Goal: Information Seeking & Learning: Learn about a topic

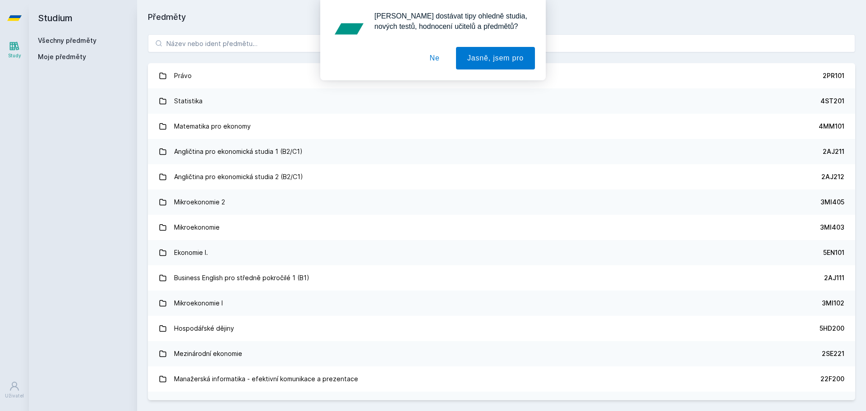
click at [435, 51] on button "Ne" at bounding box center [435, 58] width 32 height 23
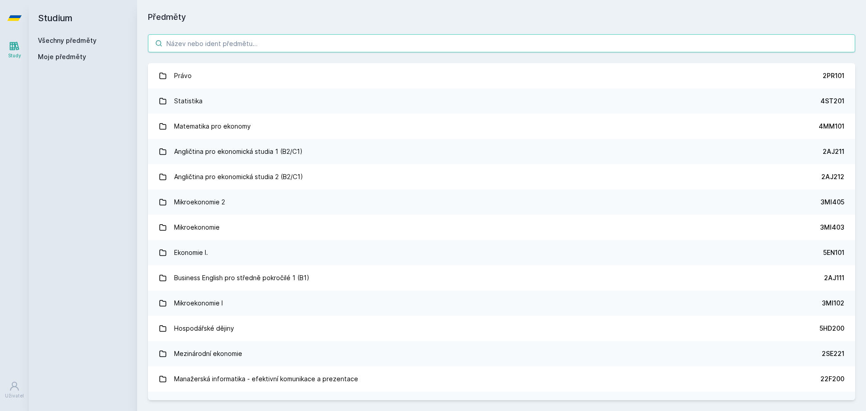
click at [199, 39] on input "search" at bounding box center [501, 43] width 707 height 18
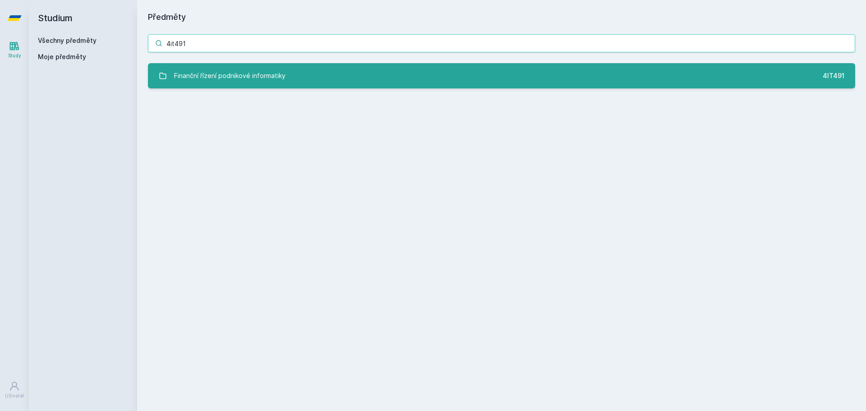
type input "4it491"
click at [332, 80] on link "Finanční řízení podnikové informatiky 4IT491" at bounding box center [501, 75] width 707 height 25
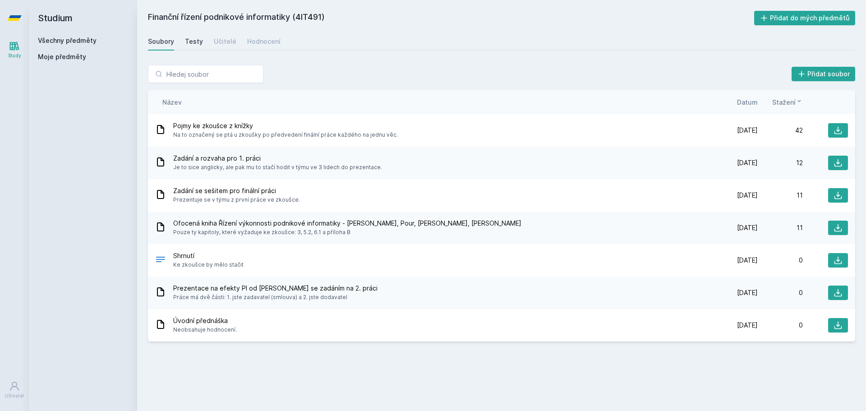
click at [196, 42] on div "Testy" at bounding box center [194, 41] width 18 height 9
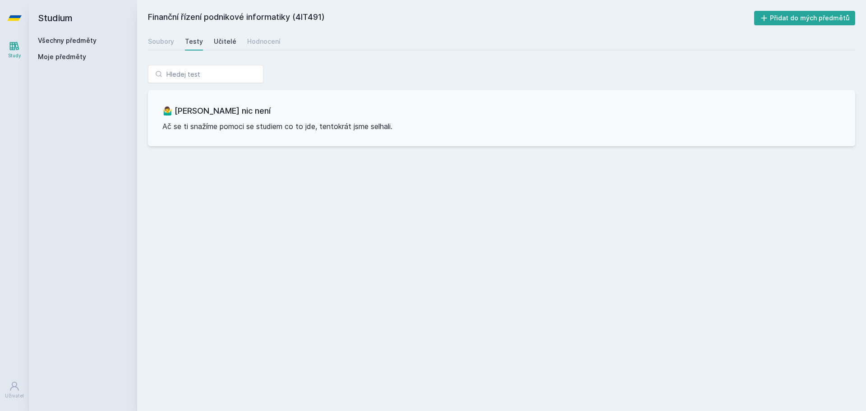
click at [227, 42] on div "Učitelé" at bounding box center [225, 41] width 23 height 9
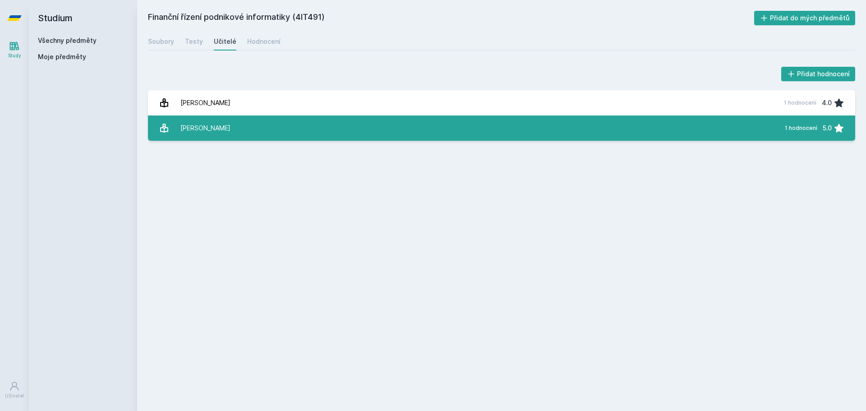
click at [517, 122] on link "Novotný Ota 1 hodnocení 5.0" at bounding box center [501, 127] width 707 height 25
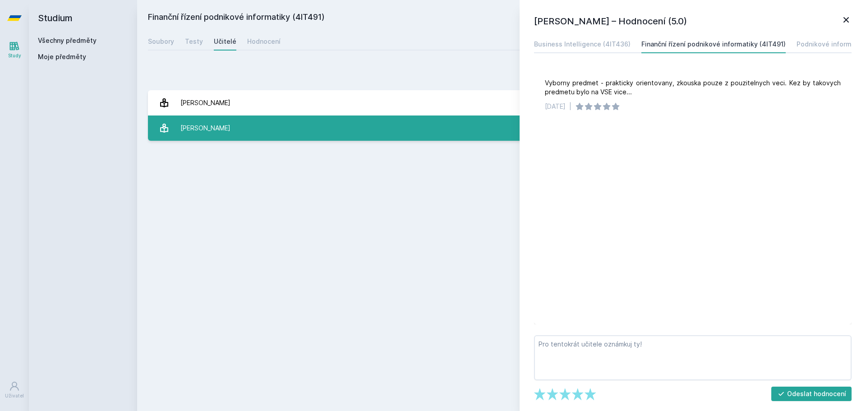
click at [517, 136] on link "Novotný Ota 1 hodnocení 5.0" at bounding box center [501, 127] width 707 height 25
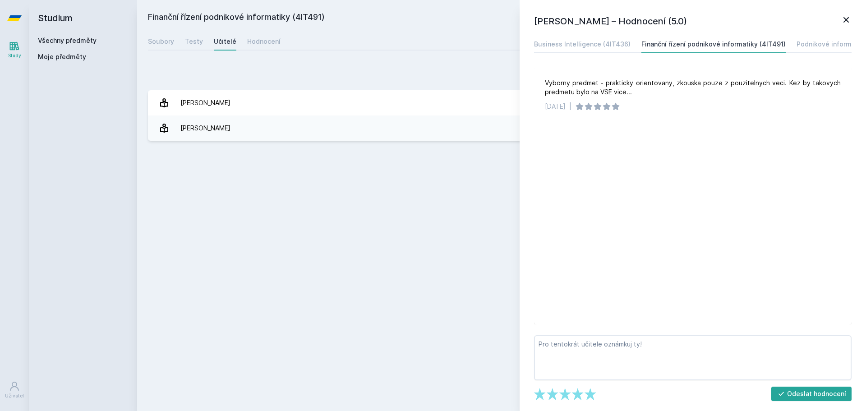
click at [496, 88] on div "Přidat hodnocení Ota Novotný – Hodnocení (5.0) Business Intelligence (4IT436) F…" at bounding box center [501, 103] width 707 height 76
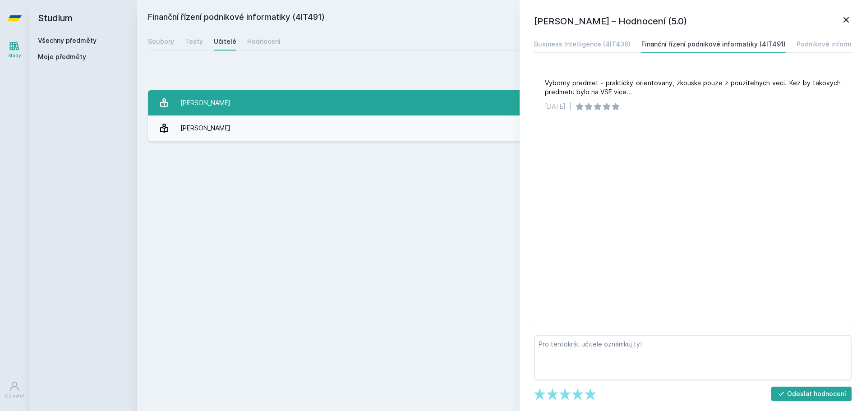
click at [493, 96] on link "[PERSON_NAME] 1 hodnocení 4.0" at bounding box center [501, 102] width 707 height 25
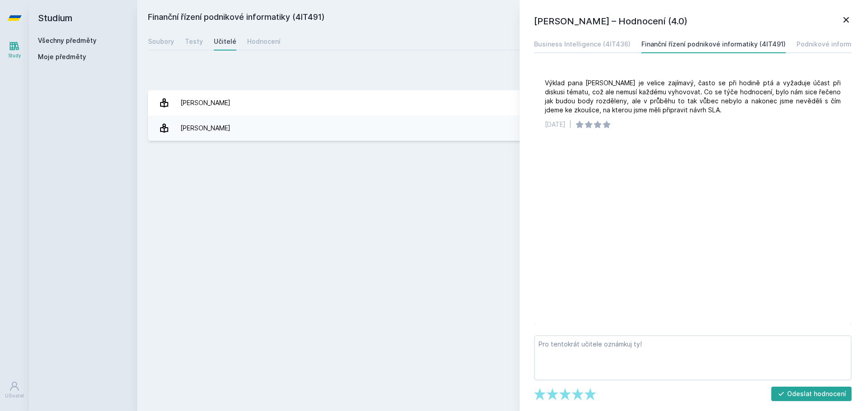
click at [844, 20] on icon at bounding box center [846, 19] width 11 height 11
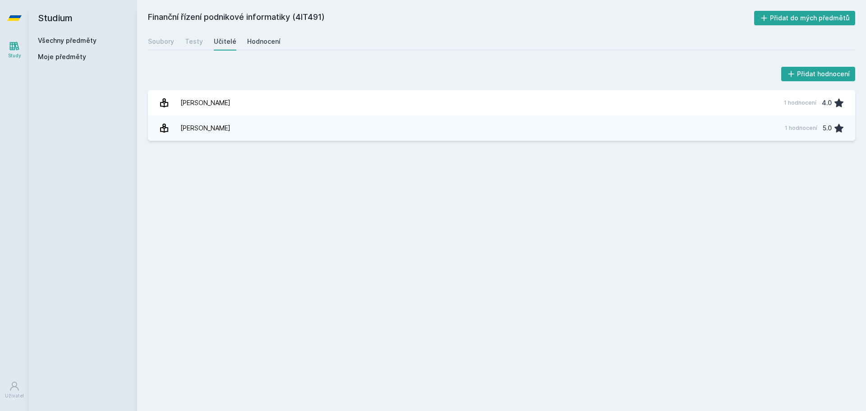
click at [261, 44] on div "Hodnocení" at bounding box center [263, 41] width 33 height 9
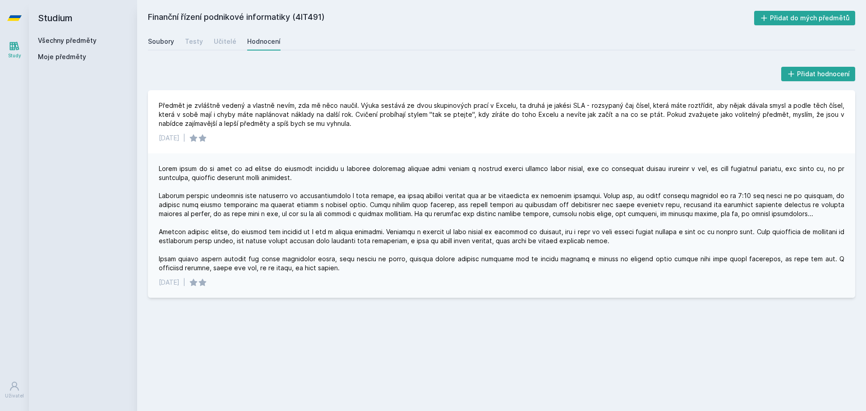
click at [161, 40] on div "Soubory" at bounding box center [161, 41] width 26 height 9
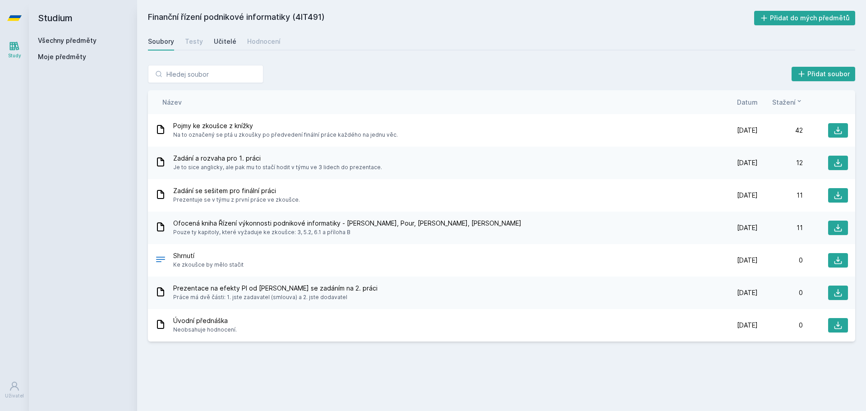
click at [219, 37] on div "Učitelé" at bounding box center [225, 41] width 23 height 9
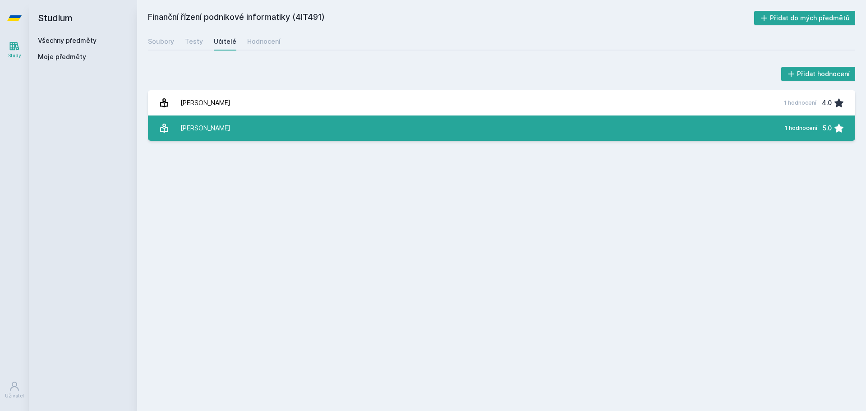
click at [239, 133] on link "Novotný Ota 1 hodnocení 5.0" at bounding box center [501, 127] width 707 height 25
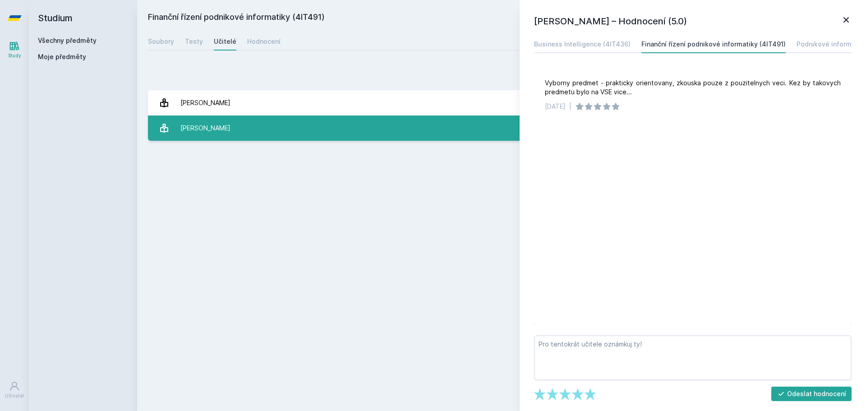
click at [239, 133] on link "Novotný Ota 1 hodnocení 5.0" at bounding box center [501, 127] width 707 height 25
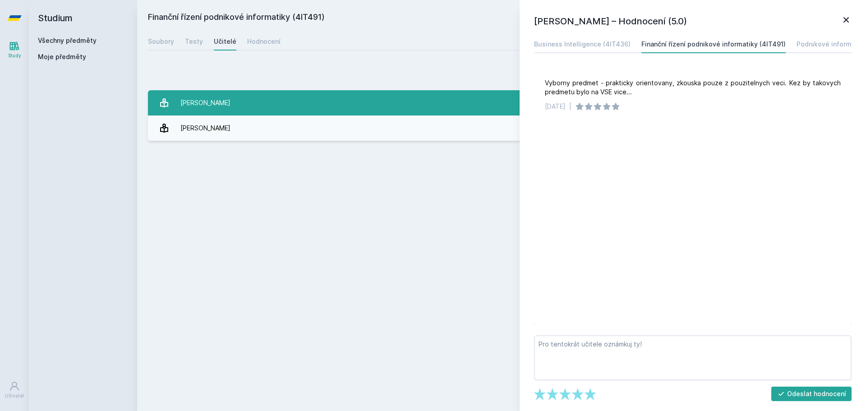
click at [275, 101] on link "[PERSON_NAME] 1 hodnocení 4.0" at bounding box center [501, 102] width 707 height 25
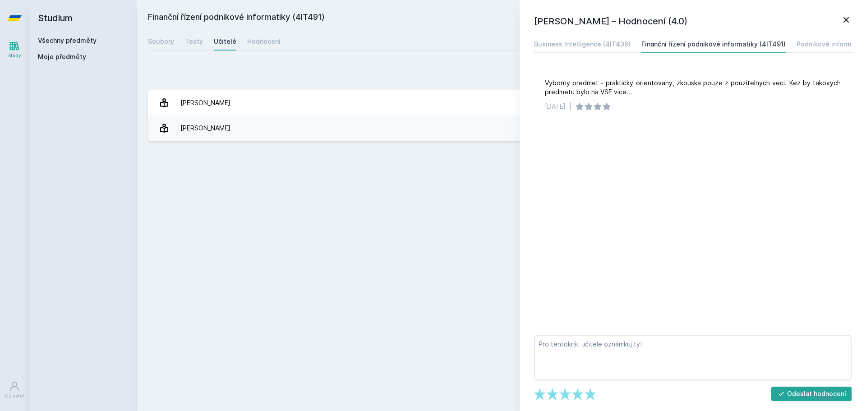
drag, startPoint x: 381, startPoint y: 207, endPoint x: 373, endPoint y: 174, distance: 34.4
click at [382, 207] on div "Finanční řízení podnikové informatiky (4IT491) Přidat do mých předmětů Soubory …" at bounding box center [501, 205] width 707 height 389
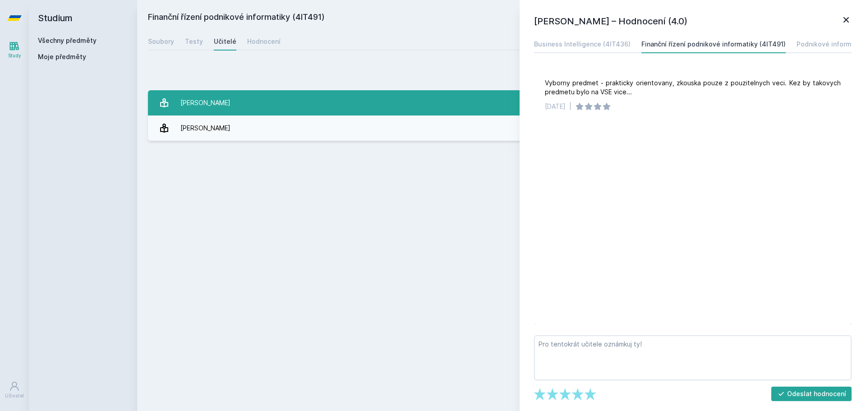
click at [355, 108] on link "[PERSON_NAME] 1 hodnocení 4.0" at bounding box center [501, 102] width 707 height 25
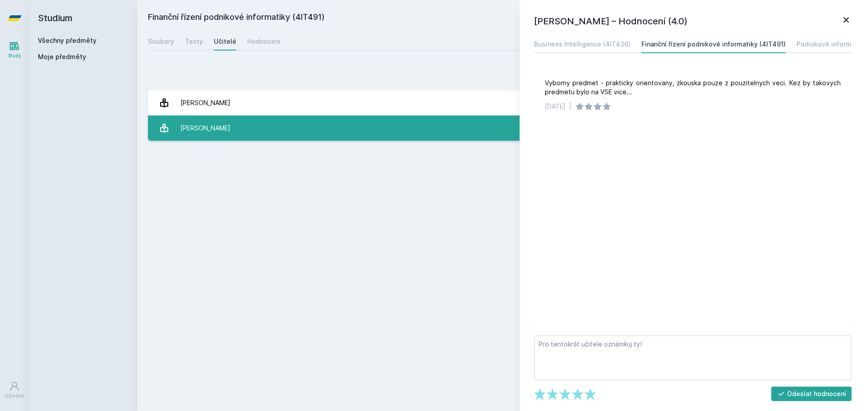
click at [411, 128] on link "Novotný Ota 1 hodnocení 5.0" at bounding box center [501, 127] width 707 height 25
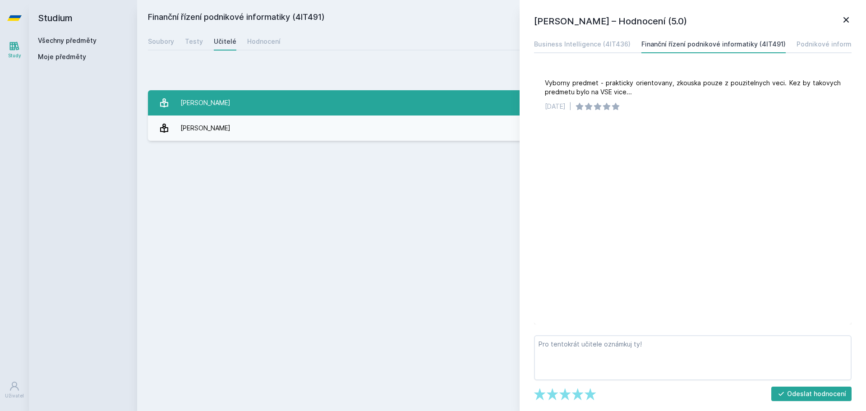
click at [415, 102] on link "[PERSON_NAME] 1 hodnocení 4.0" at bounding box center [501, 102] width 707 height 25
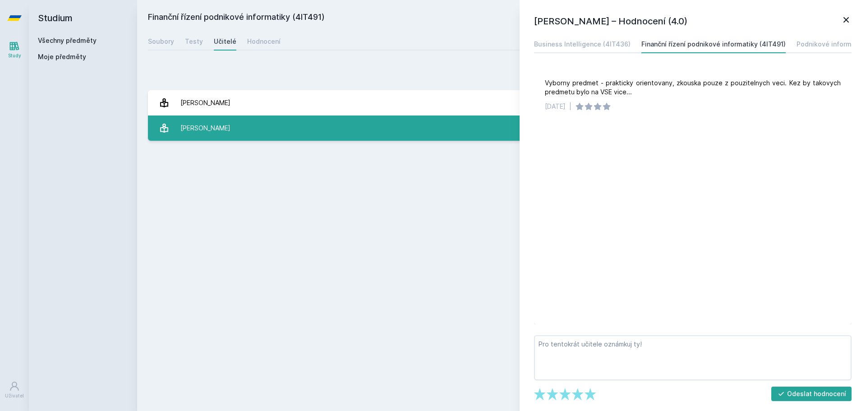
click at [415, 125] on link "Novotný Ota 1 hodnocení 5.0" at bounding box center [501, 127] width 707 height 25
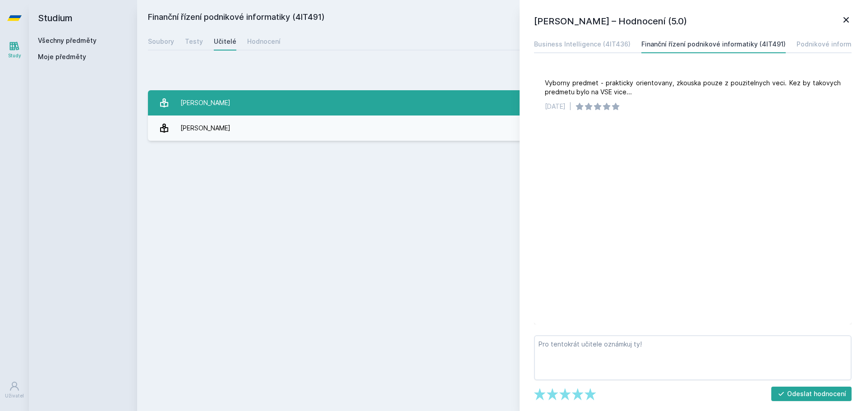
click at [419, 112] on link "[PERSON_NAME] 1 hodnocení 4.0" at bounding box center [501, 102] width 707 height 25
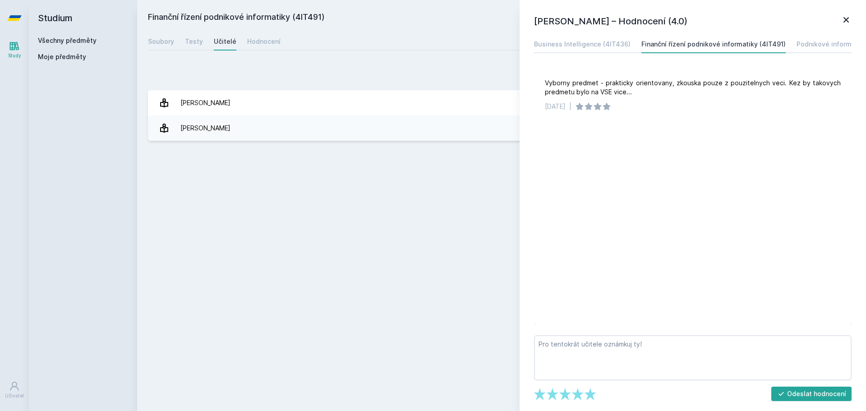
click at [848, 18] on icon at bounding box center [846, 19] width 5 height 5
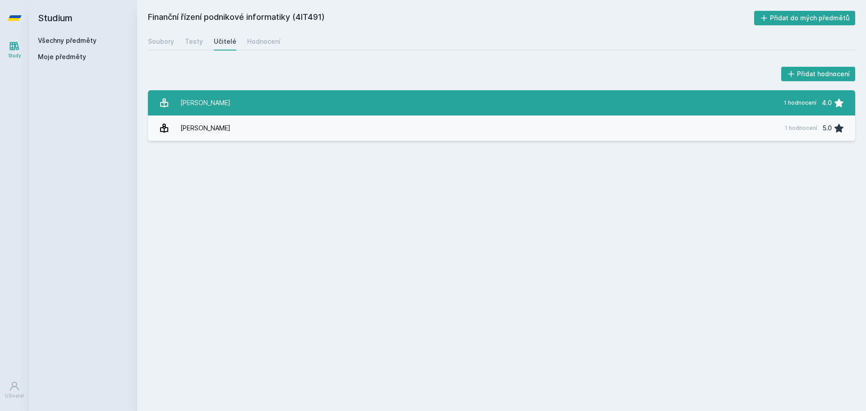
click at [328, 100] on link "[PERSON_NAME] 1 hodnocení 4.0" at bounding box center [501, 102] width 707 height 25
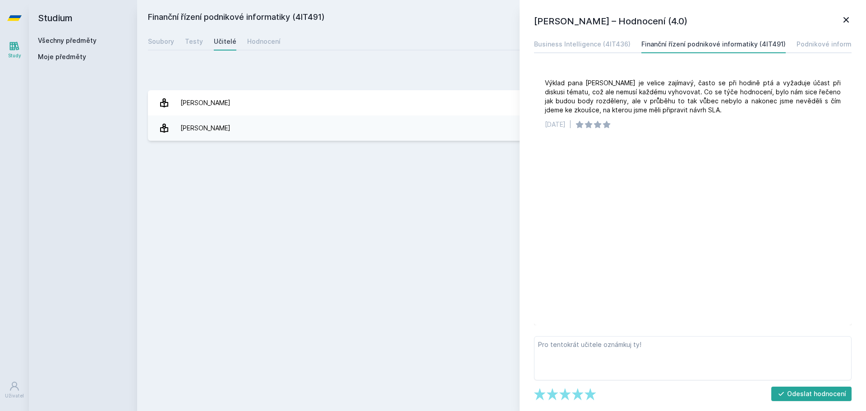
click at [490, 176] on div "Finanční řízení podnikové informatiky (4IT491) Přidat do mých předmětů [GEOGRAP…" at bounding box center [501, 205] width 707 height 389
click at [353, 42] on div "Soubory Testy Učitelé Hodnocení" at bounding box center [501, 41] width 707 height 18
drag, startPoint x: 846, startPoint y: 18, endPoint x: 803, endPoint y: 19, distance: 42.9
click at [846, 18] on icon at bounding box center [846, 19] width 11 height 11
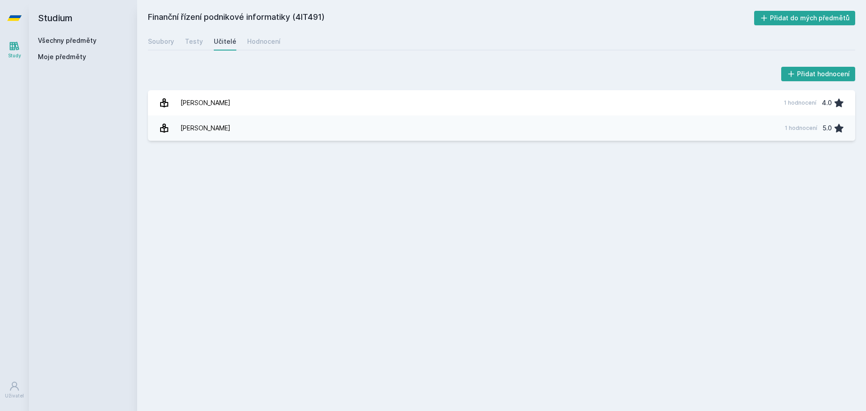
click at [85, 39] on link "Všechny předměty" at bounding box center [67, 41] width 59 height 8
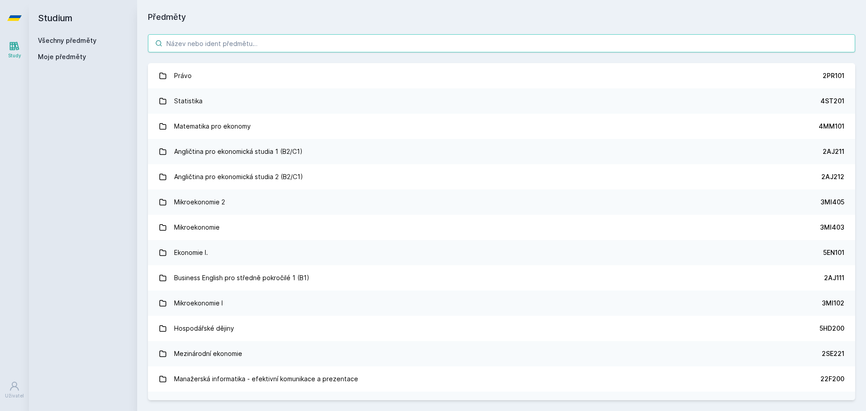
click at [213, 45] on input "search" at bounding box center [501, 43] width 707 height 18
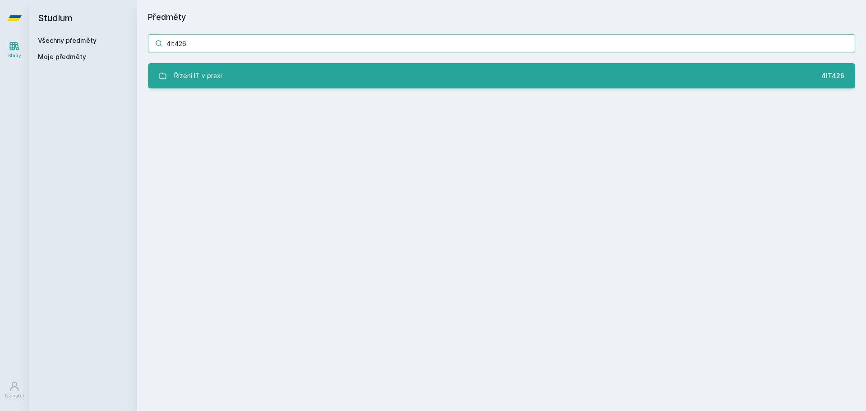
type input "4it426"
click at [229, 77] on link "Řízení IT v praxi 4IT426" at bounding box center [501, 75] width 707 height 25
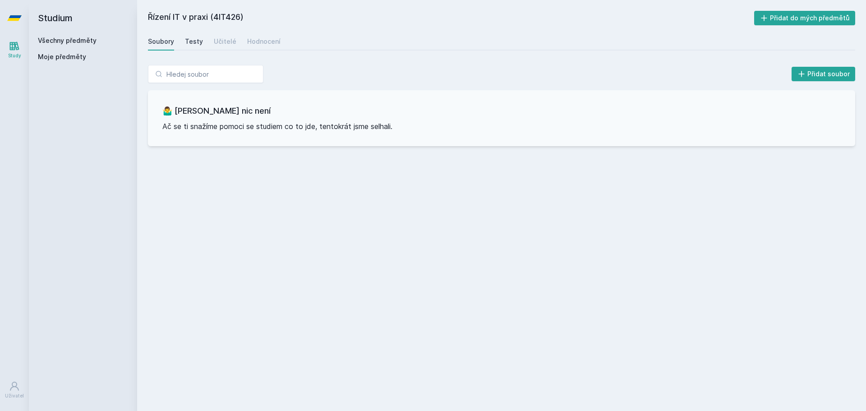
click at [192, 37] on div "Testy" at bounding box center [194, 41] width 18 height 9
click at [215, 42] on div "Učitelé" at bounding box center [225, 41] width 23 height 9
click at [265, 43] on div "Hodnocení" at bounding box center [263, 41] width 33 height 9
click at [227, 46] on link "Učitelé" at bounding box center [225, 41] width 23 height 18
click at [84, 39] on link "Všechny předměty" at bounding box center [67, 41] width 59 height 8
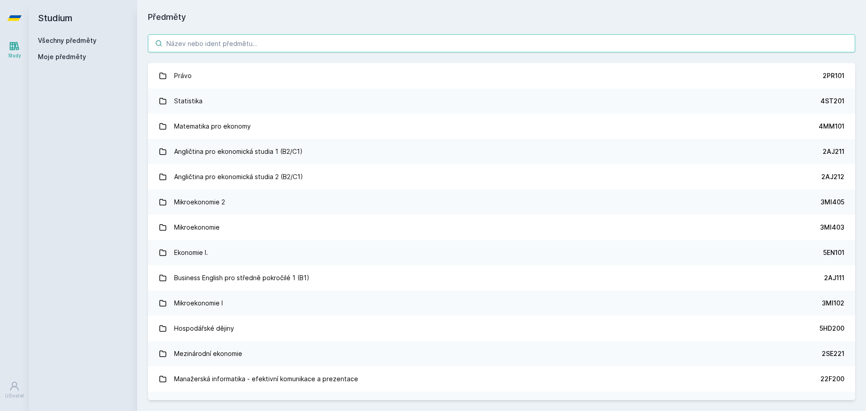
click at [309, 45] on input "search" at bounding box center [501, 43] width 707 height 18
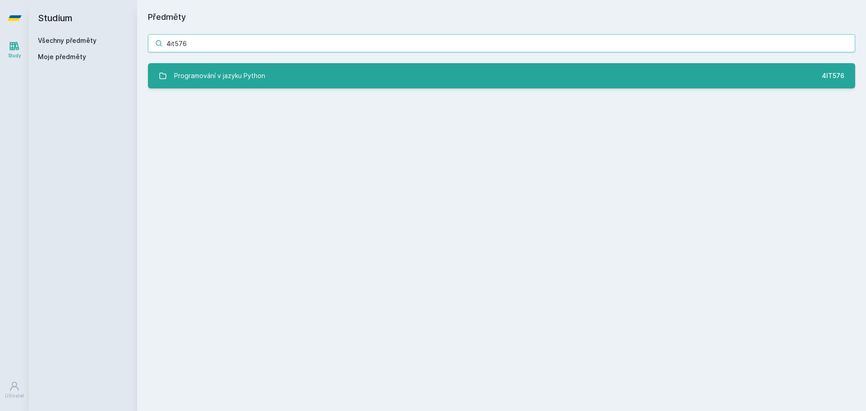
type input "4it576"
click at [367, 70] on link "Programování v jazyku Python 4IT576" at bounding box center [501, 75] width 707 height 25
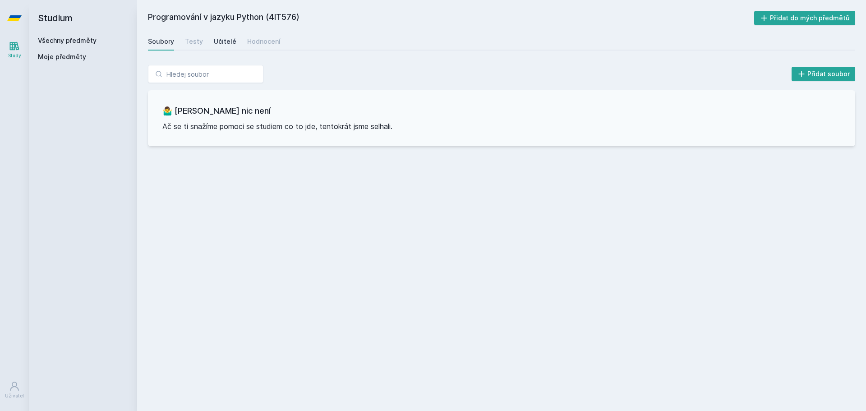
click at [216, 42] on div "Učitelé" at bounding box center [225, 41] width 23 height 9
click at [266, 42] on div "Hodnocení" at bounding box center [263, 41] width 33 height 9
click at [88, 33] on h2 "Studium" at bounding box center [83, 18] width 90 height 36
click at [82, 46] on div "Všechny předměty Moje předměty" at bounding box center [83, 50] width 90 height 29
click at [84, 37] on link "Všechny předměty" at bounding box center [67, 41] width 59 height 8
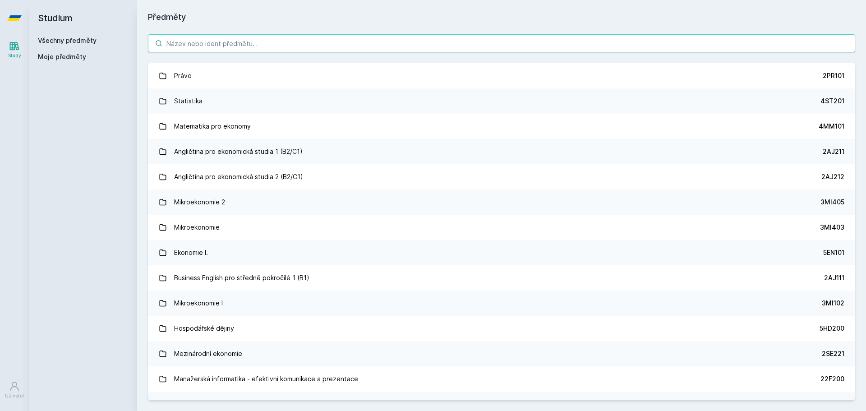
click at [256, 37] on input "search" at bounding box center [501, 43] width 707 height 18
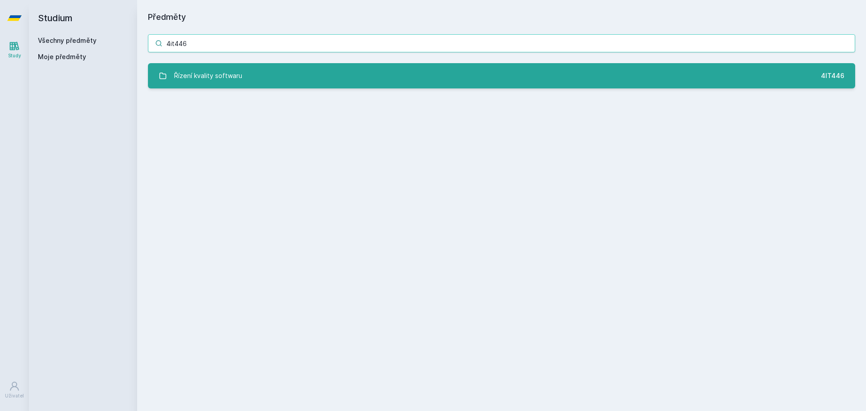
type input "4it446"
click at [267, 74] on link "Řízení kvality softwaru 4IT446" at bounding box center [501, 75] width 707 height 25
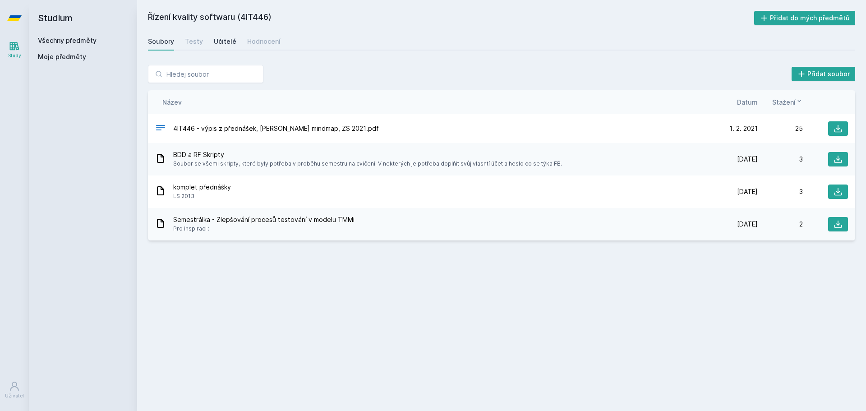
click at [228, 40] on div "Učitelé" at bounding box center [225, 41] width 23 height 9
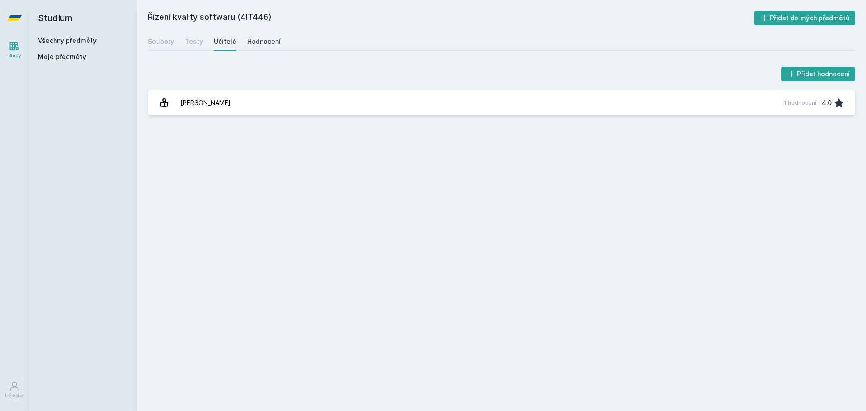
drag, startPoint x: 255, startPoint y: 43, endPoint x: 257, endPoint y: 38, distance: 5.1
click at [256, 43] on div "Hodnocení" at bounding box center [263, 41] width 33 height 9
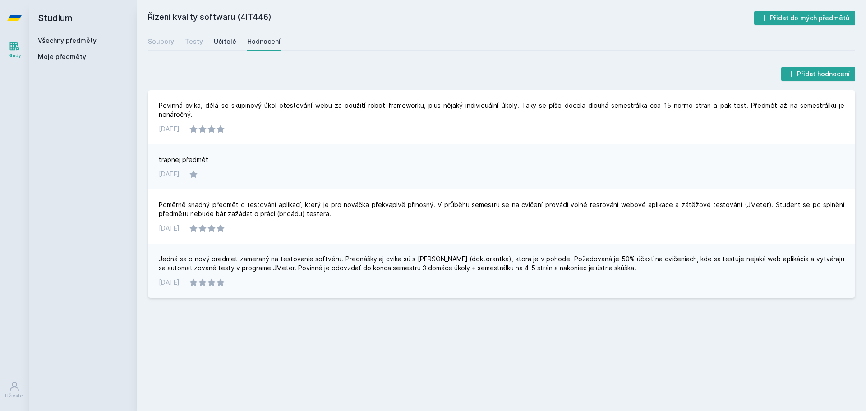
click at [225, 47] on link "Učitelé" at bounding box center [225, 41] width 23 height 18
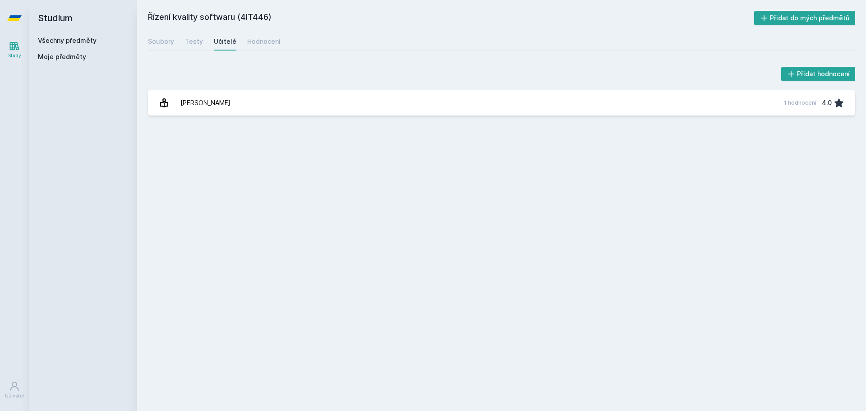
click at [271, 89] on div "Přidat hodnocení [PERSON_NAME] 1 hodnocení 4.0 [PERSON_NAME], něco se pokazilo." at bounding box center [501, 90] width 707 height 51
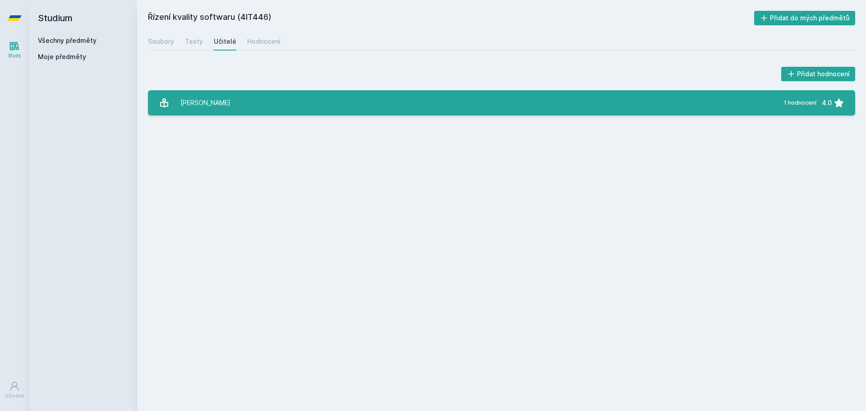
click at [272, 95] on link "[PERSON_NAME] 1 hodnocení 4.0" at bounding box center [501, 102] width 707 height 25
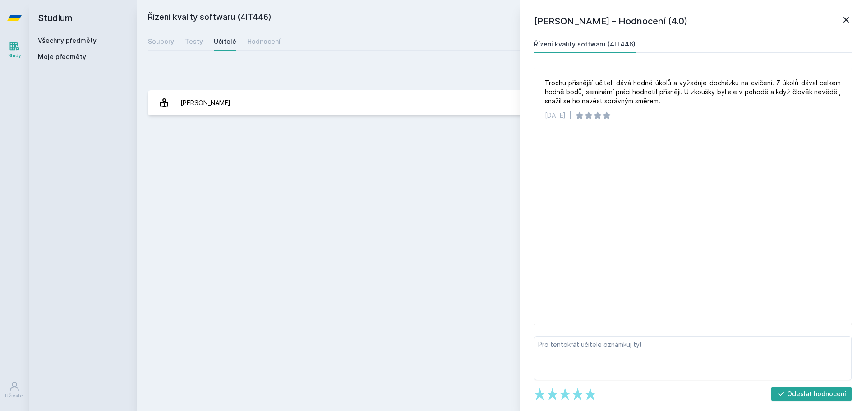
click at [843, 21] on icon at bounding box center [846, 19] width 11 height 11
